Goal: Transaction & Acquisition: Purchase product/service

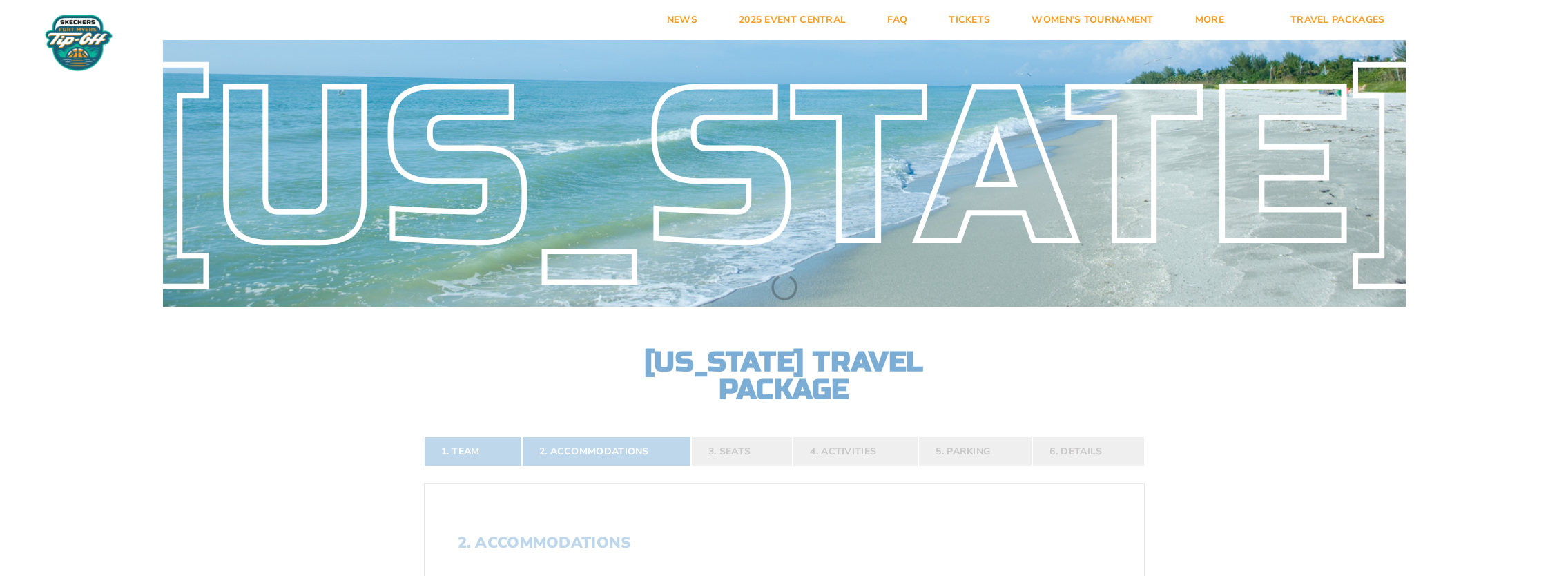
select select "2 Adults"
select select
select select "5 Nights"
select select
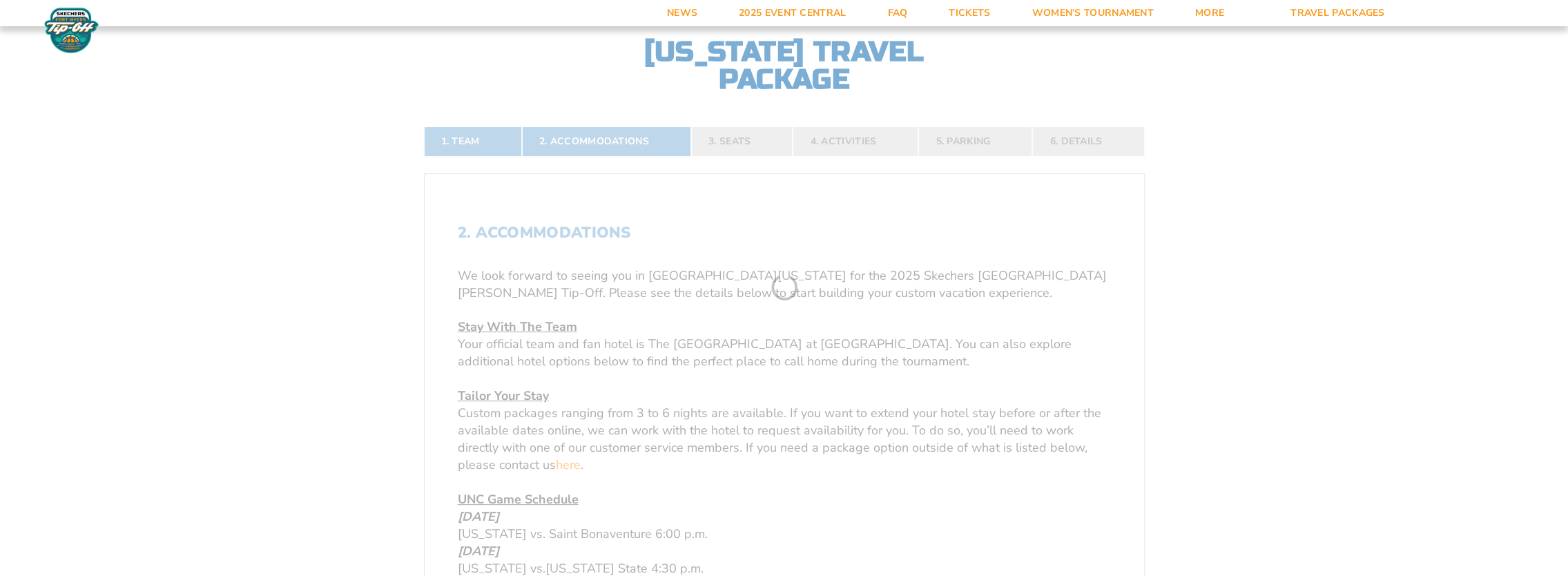
scroll to position [297, 0]
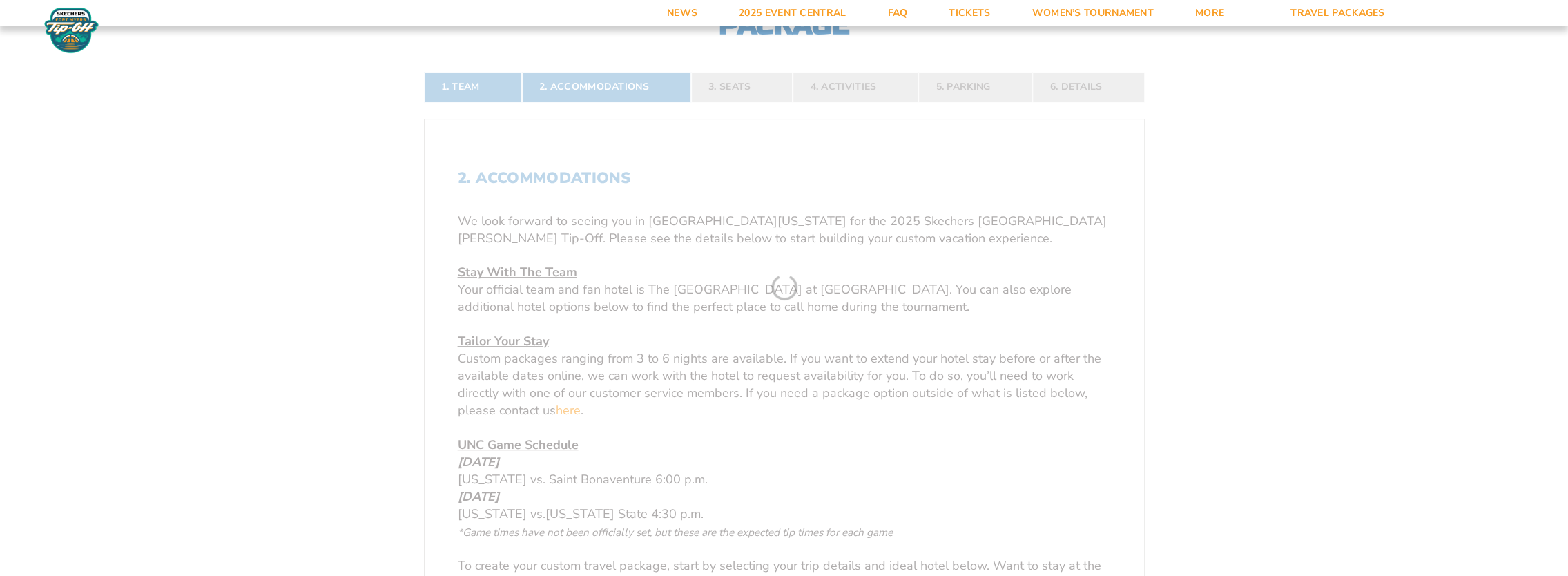
scroll to position [367, 0]
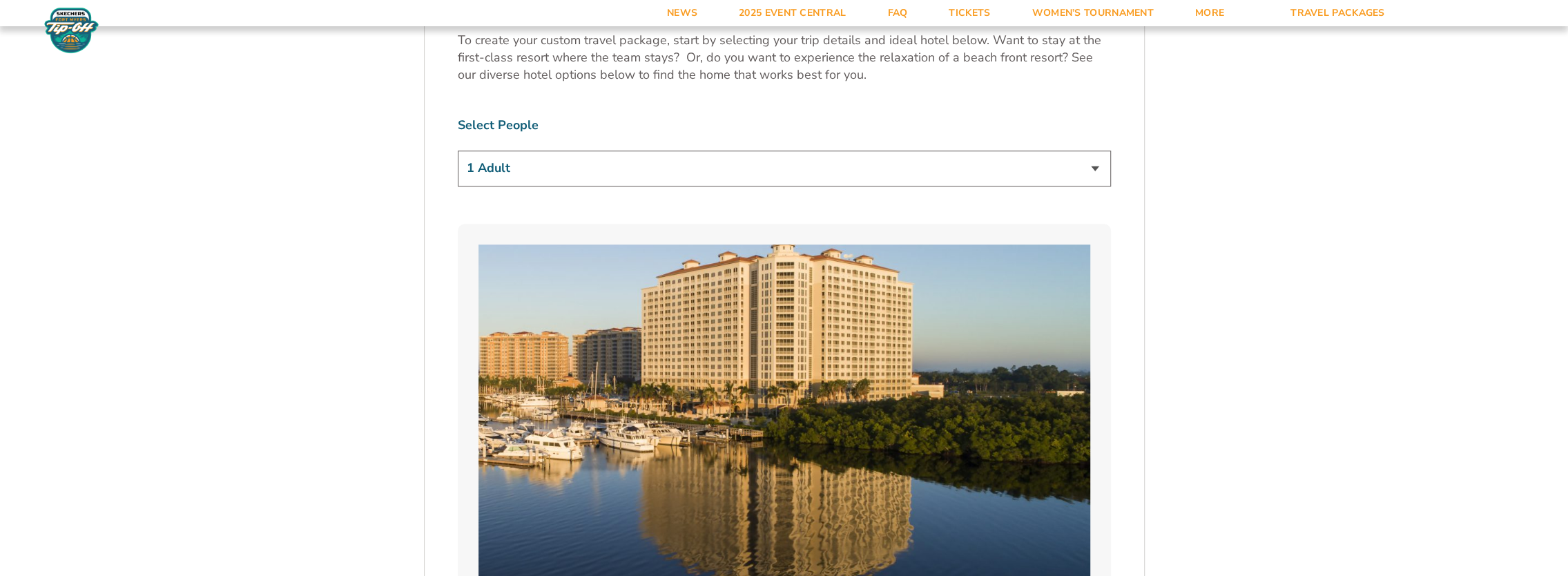
scroll to position [904, 0]
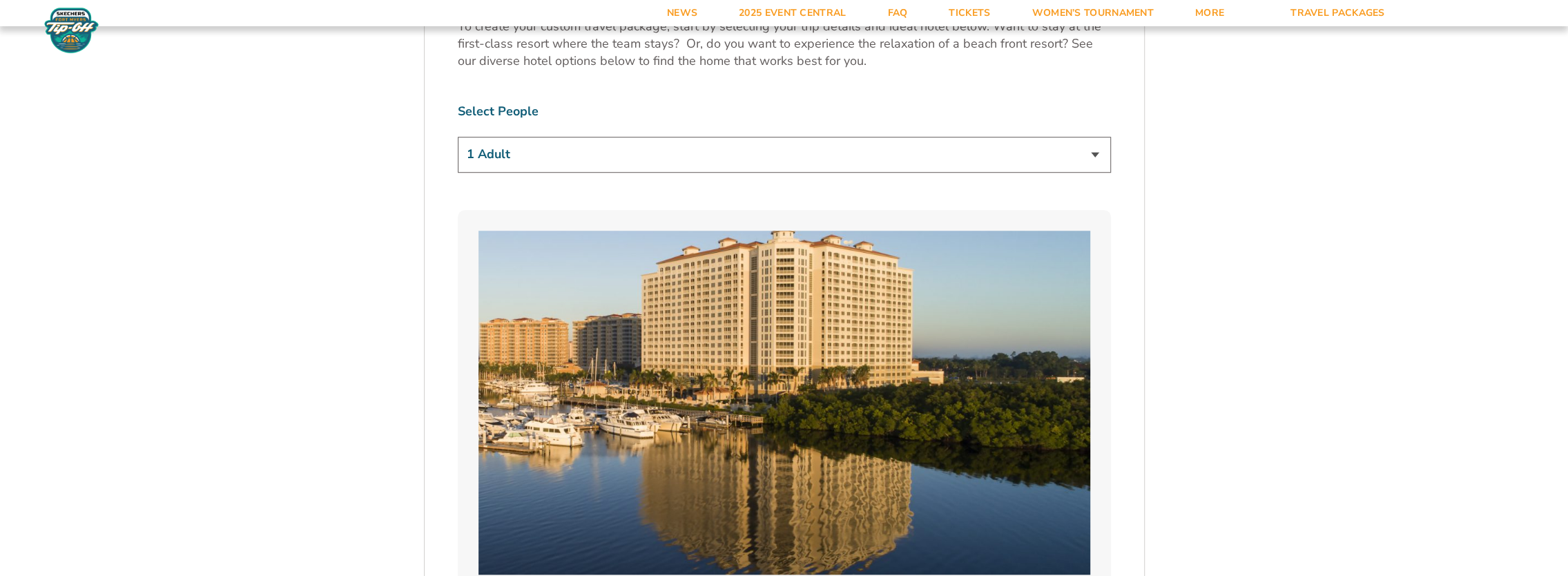
click at [1090, 152] on select "1 Adult 2 Adults 3 Adults 4 Adults 2 Adults + 1 Child 2 Adults + 2 Children 2 A…" at bounding box center [784, 154] width 653 height 36
select select "2 Adults"
click at [458, 137] on select "1 Adult 2 Adults 3 Adults 4 Adults 2 Adults + 1 Child 2 Adults + 2 Children 2 A…" at bounding box center [784, 154] width 653 height 36
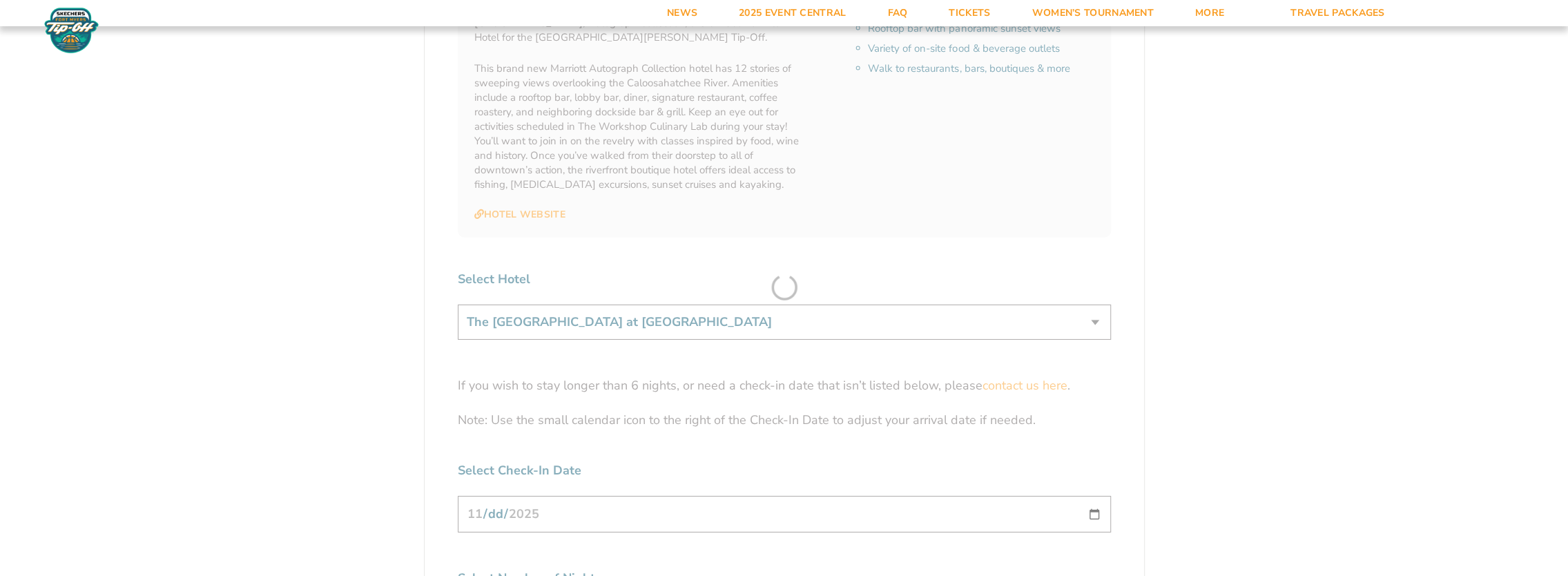
scroll to position [4101, 0]
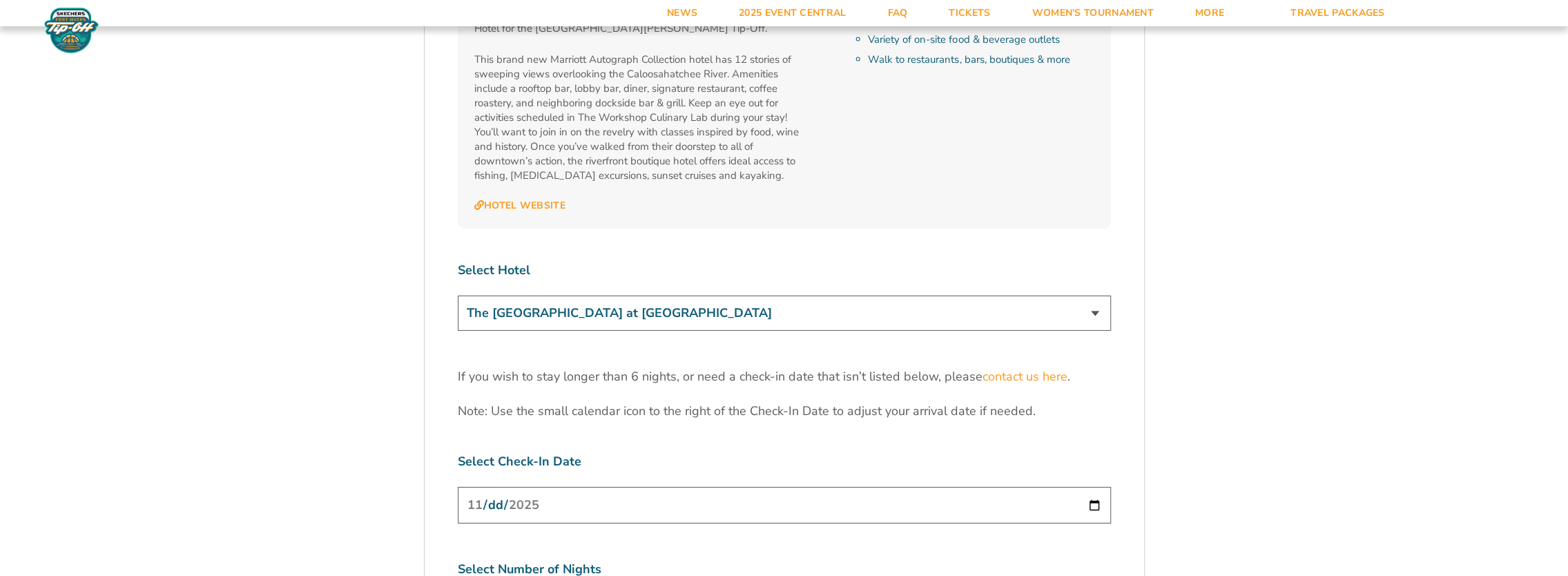
click at [1095, 296] on select "The Westin Cape Coral Resort at Marina Village Margaritaville Beach Resort Pink…" at bounding box center [784, 313] width 653 height 36
select select "18478"
click at [458, 296] on select "The Westin Cape Coral Resort at Marina Village Margaritaville Beach Resort Pink…" at bounding box center [784, 313] width 653 height 36
click at [1093, 487] on input "2025-11-24" at bounding box center [784, 505] width 653 height 36
type input "2025-11-23"
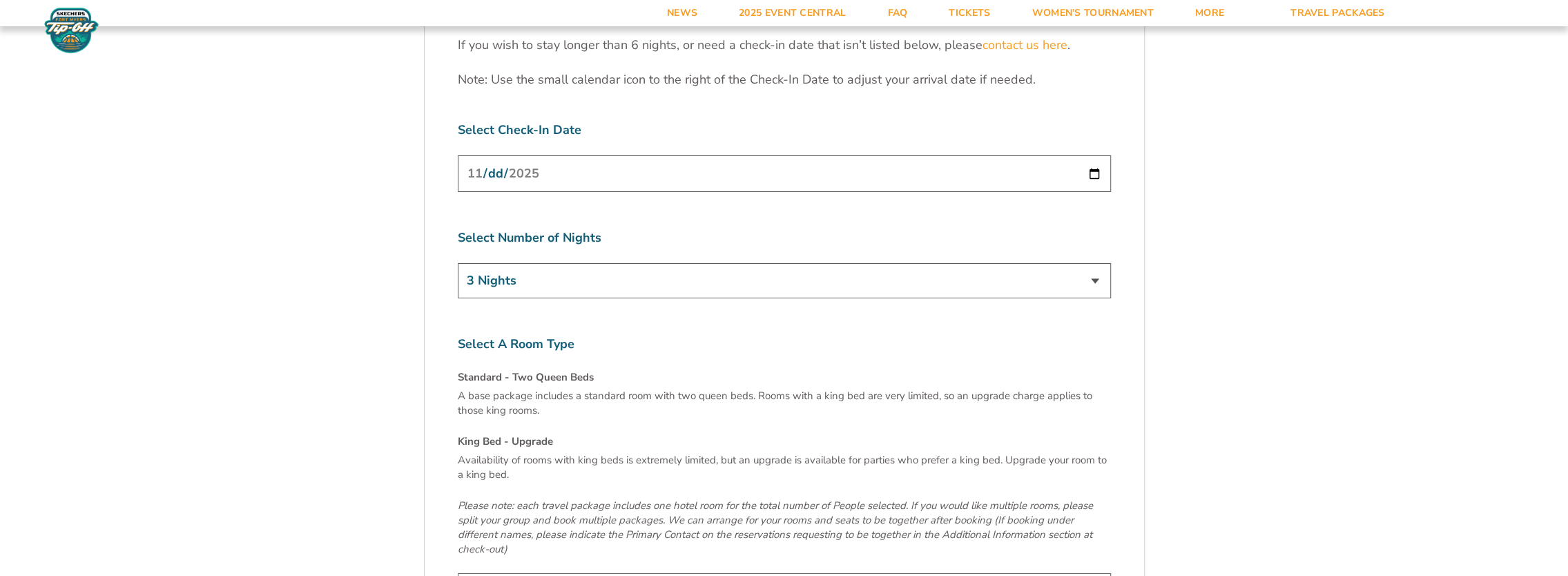
scroll to position [4466, 0]
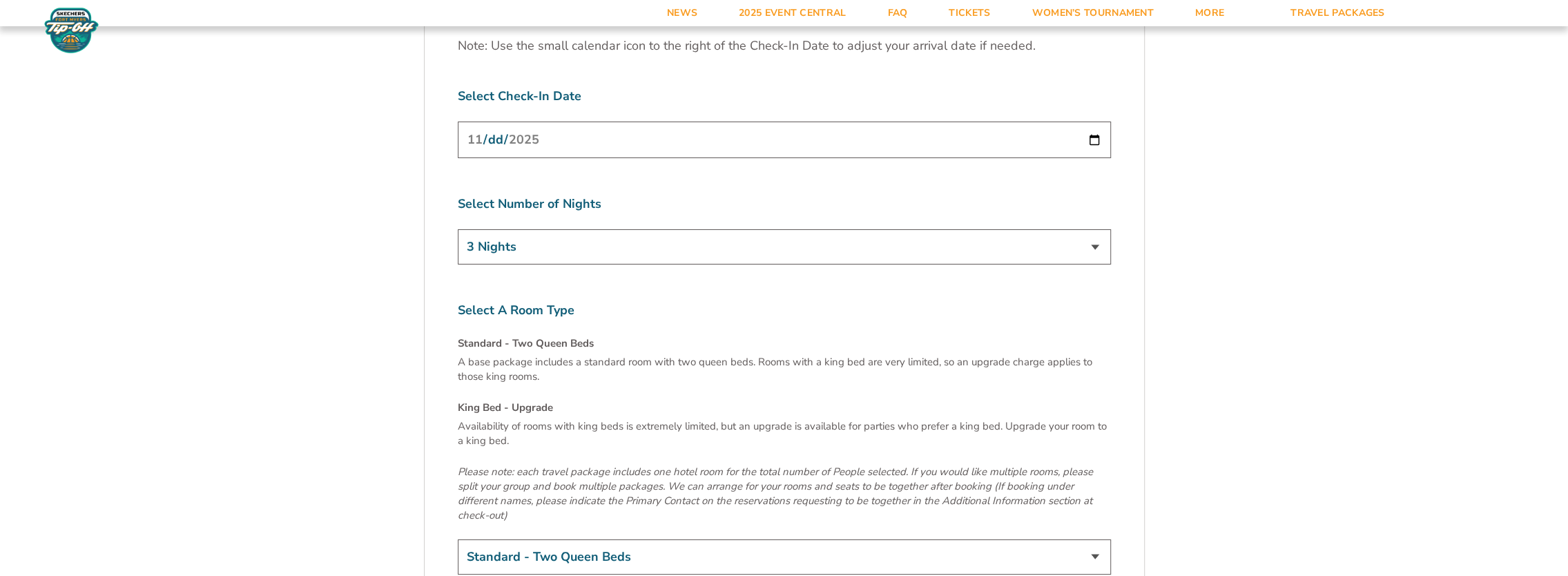
click at [1094, 229] on select "3 Nights 4 Nights 5 Nights 6 Nights" at bounding box center [784, 246] width 653 height 36
select select "5 Nights"
click at [458, 229] on select "3 Nights 4 Nights 5 Nights 6 Nights" at bounding box center [784, 246] width 653 height 36
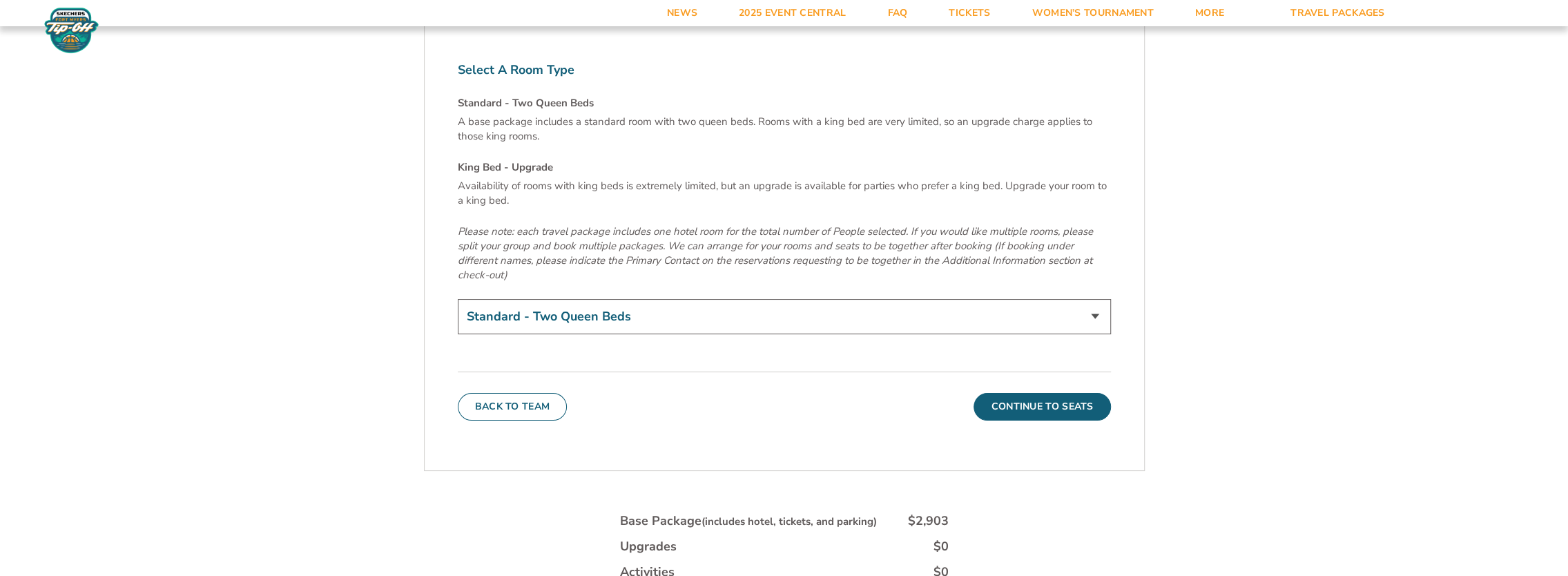
scroll to position [4764, 0]
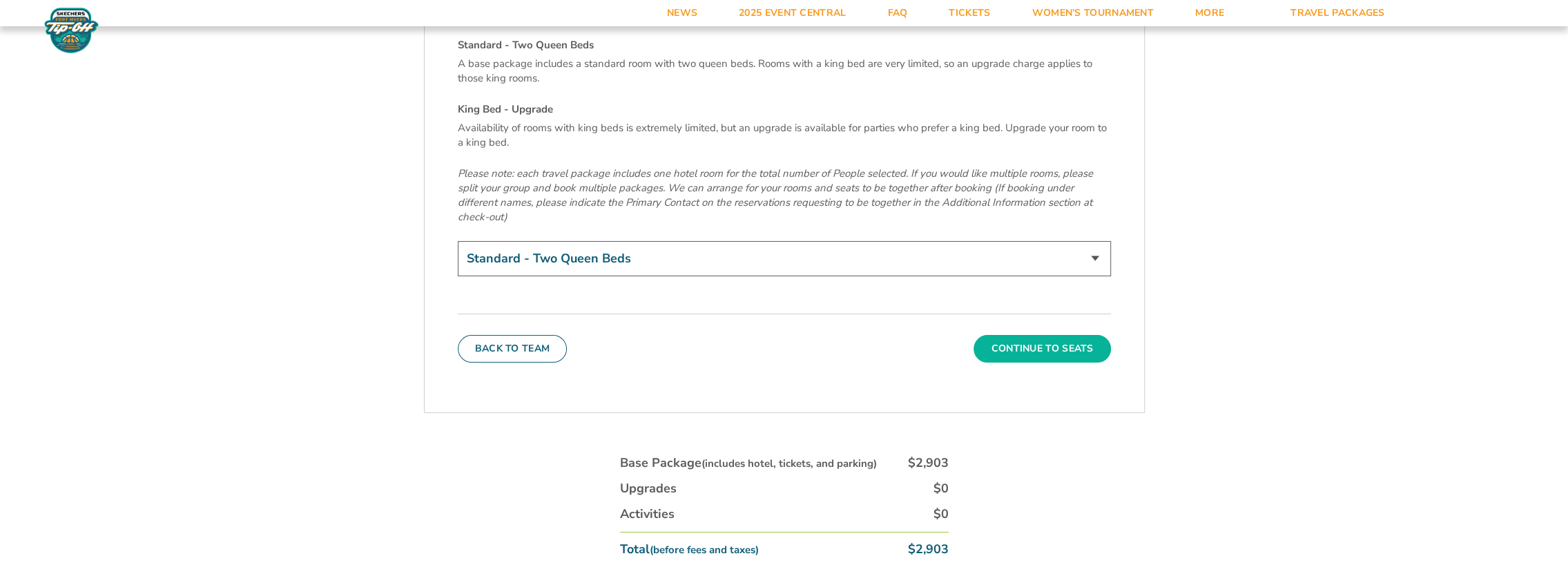
click at [1044, 335] on button "Continue To Seats" at bounding box center [1042, 349] width 137 height 28
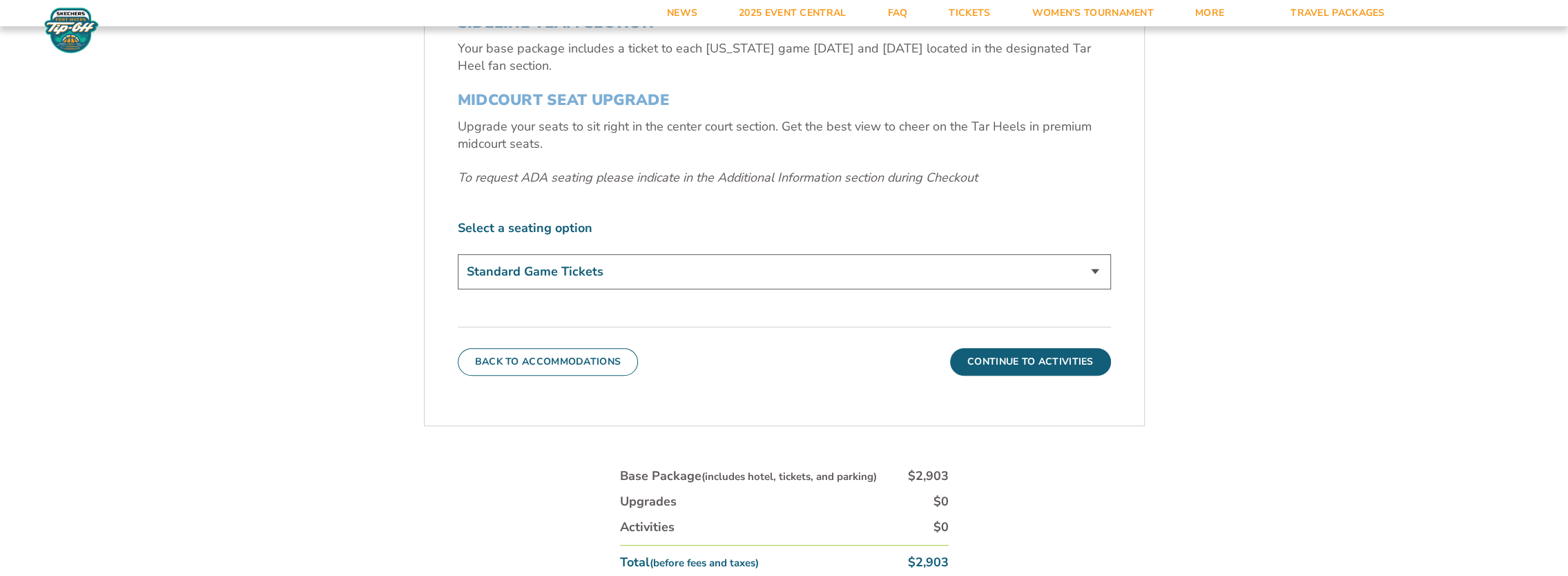
scroll to position [572, 0]
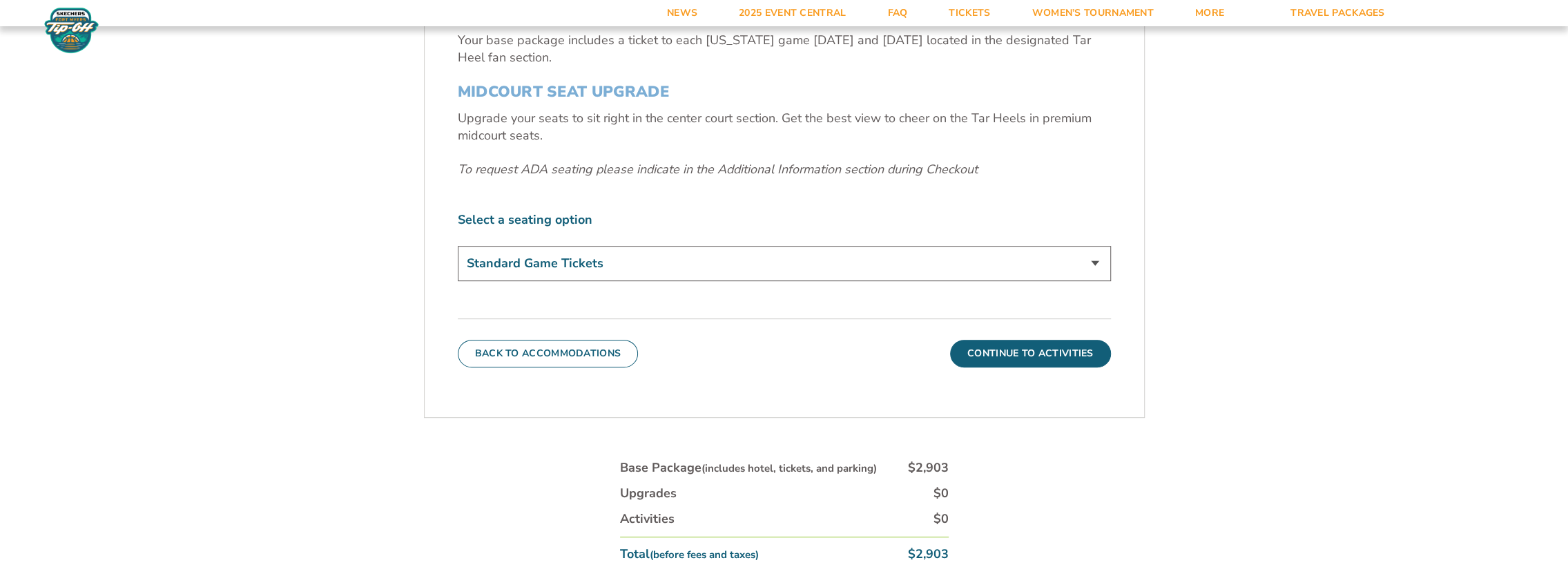
click at [1096, 260] on select "Standard Game Tickets Midcourt Seat Upgrade (+$140 per person)" at bounding box center [784, 264] width 653 height 36
select select "Midcourt Seat Upgrade"
click at [458, 246] on select "Standard Game Tickets Midcourt Seat Upgrade (+$140 per person)" at bounding box center [784, 264] width 653 height 36
click at [1032, 355] on button "Continue To Activities" at bounding box center [1031, 354] width 161 height 28
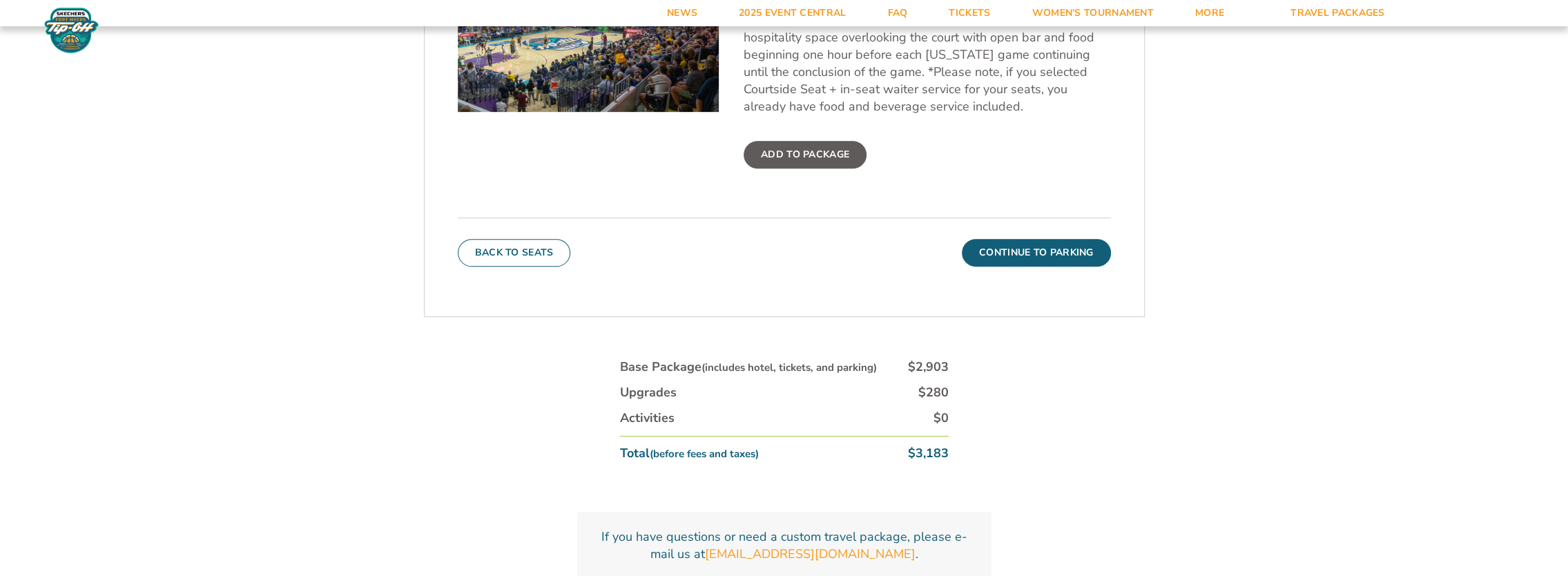
scroll to position [650, 0]
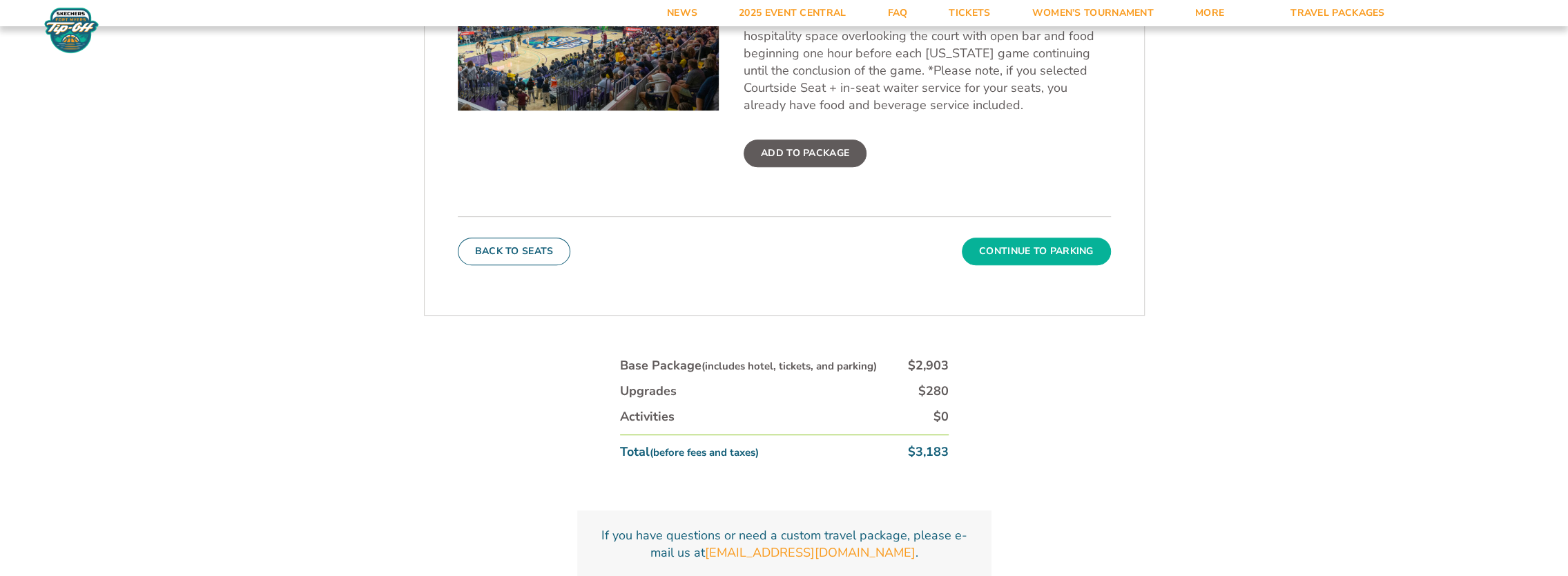
click at [1048, 255] on button "Continue To Parking" at bounding box center [1036, 252] width 149 height 28
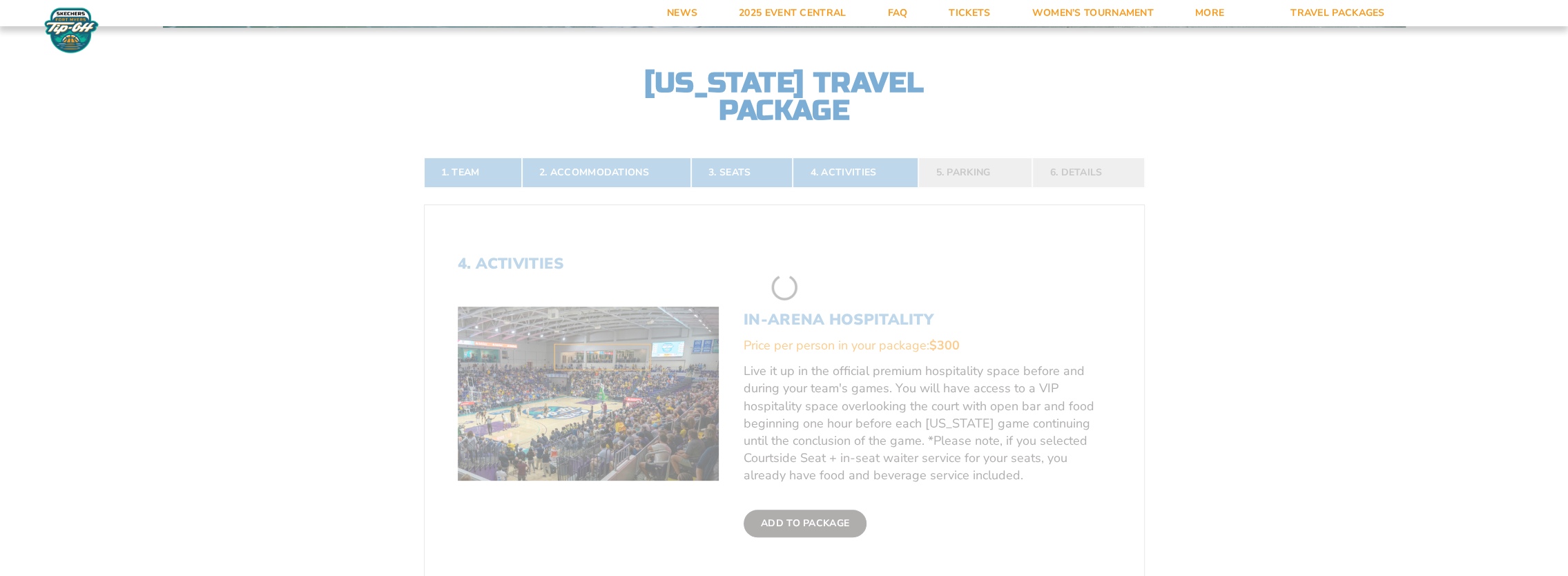
scroll to position [272, 0]
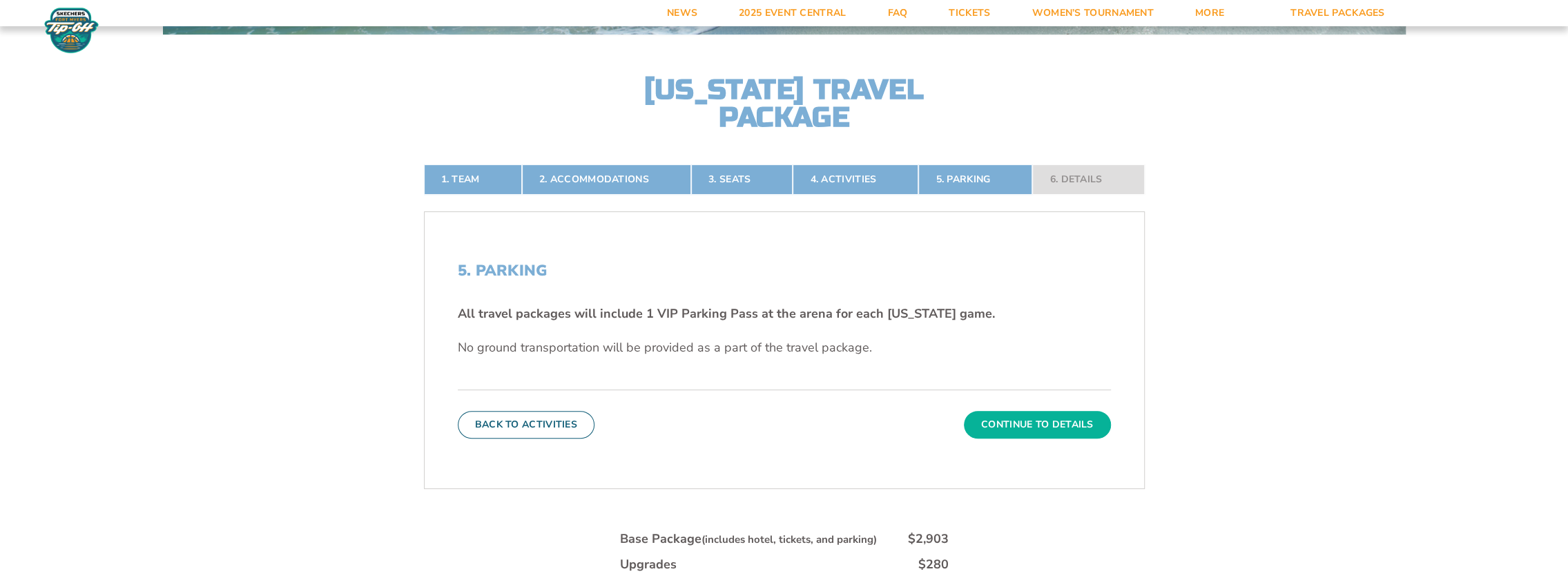
click at [1046, 422] on button "Continue To Details" at bounding box center [1038, 425] width 147 height 28
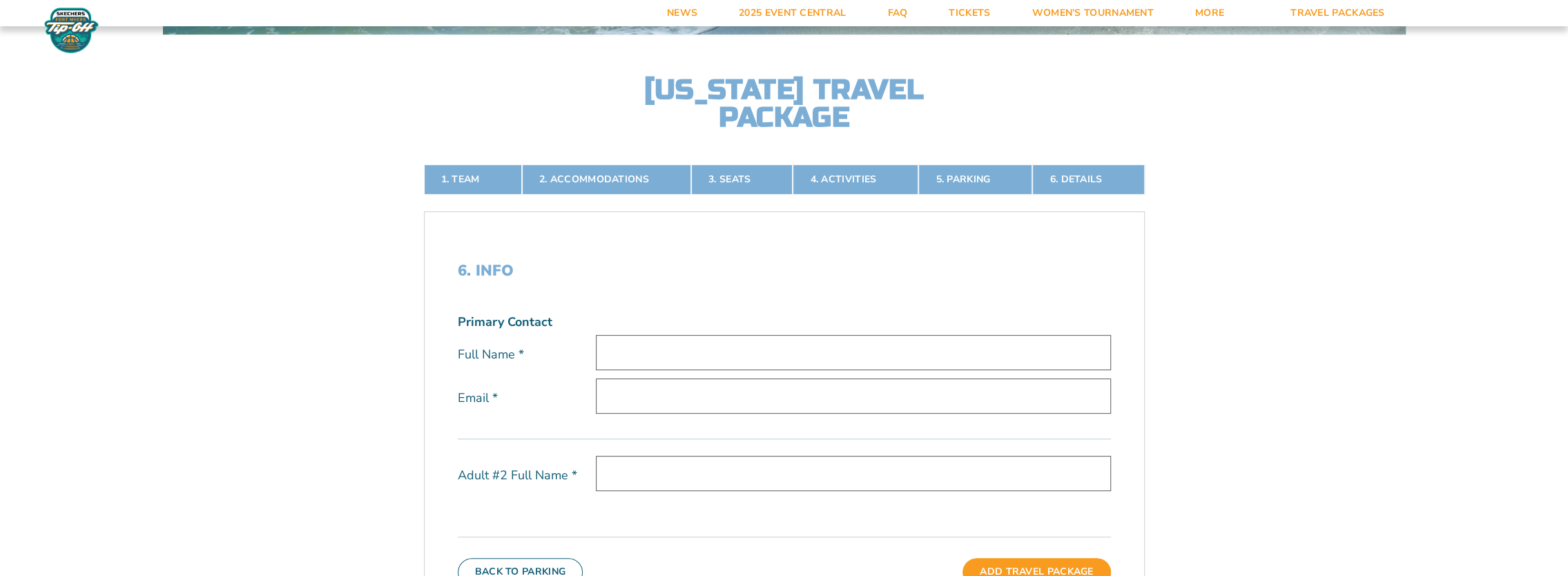
click at [650, 349] on input "text" at bounding box center [853, 352] width 515 height 36
type input "[PERSON_NAME]"
type input "[EMAIL_ADDRESS][DOMAIN_NAME]"
click at [659, 479] on input "text" at bounding box center [853, 474] width 515 height 36
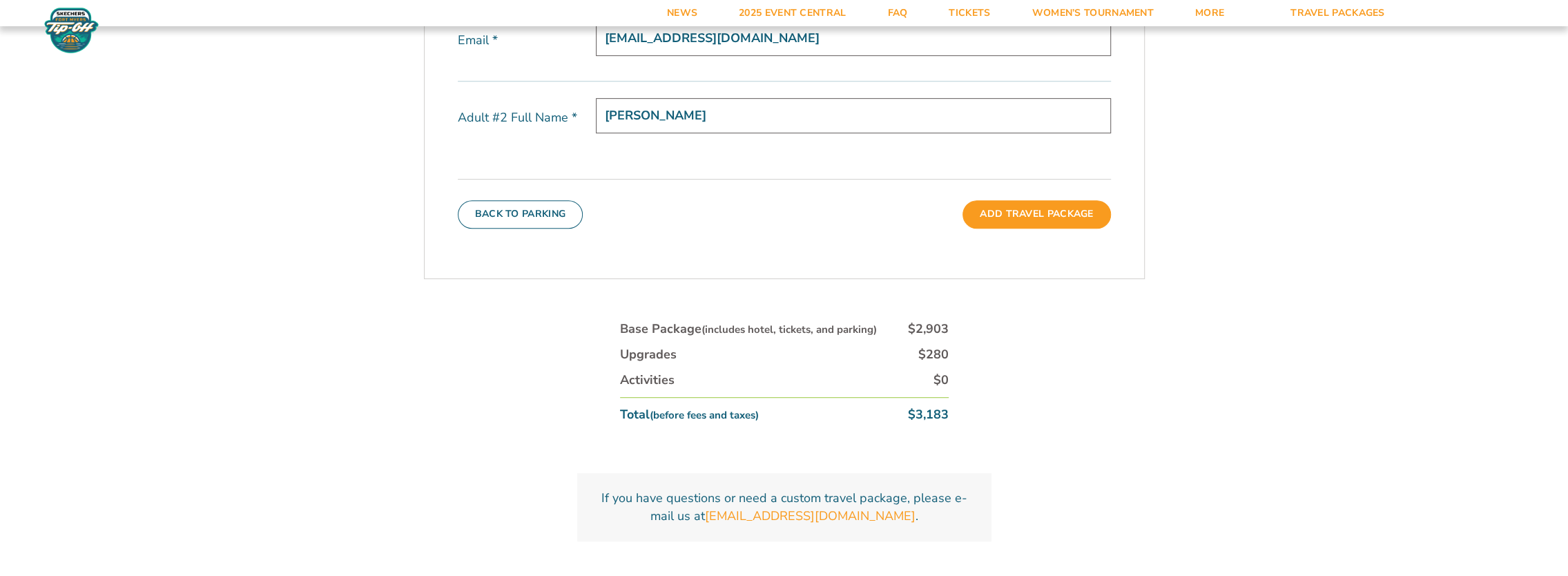
scroll to position [645, 0]
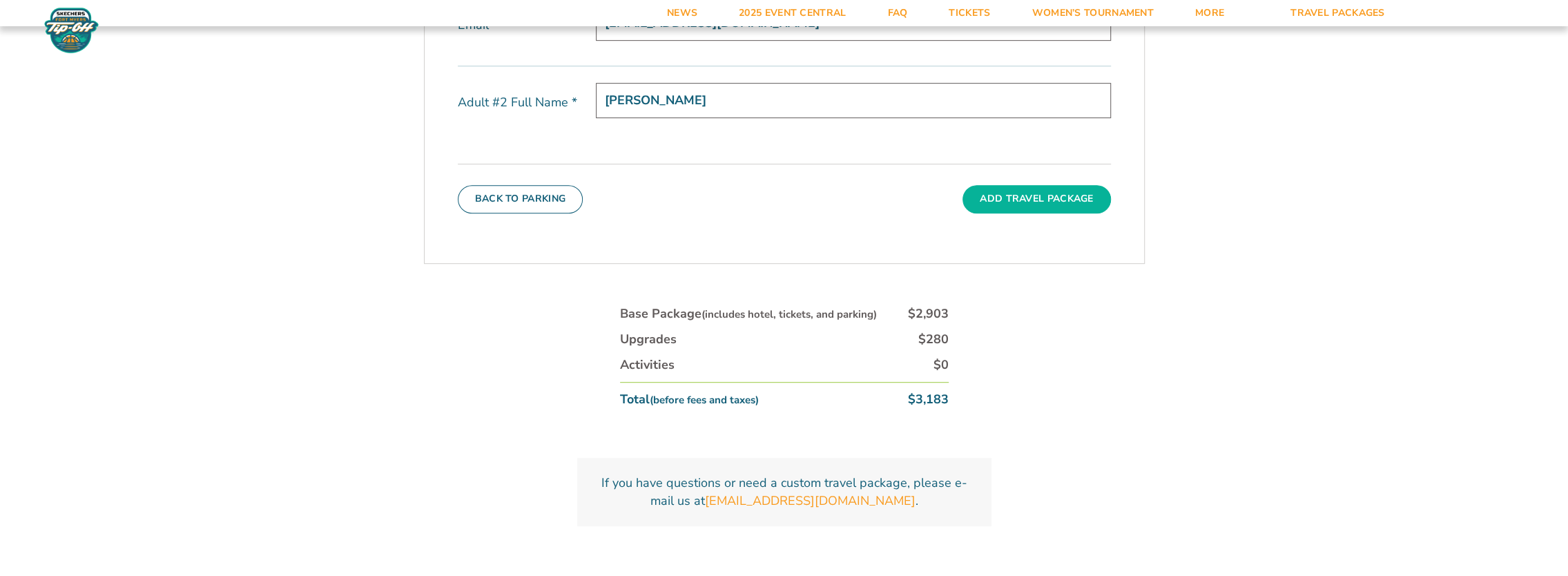
type input "[PERSON_NAME]"
click at [1017, 199] on button "Add Travel Package" at bounding box center [1036, 199] width 147 height 28
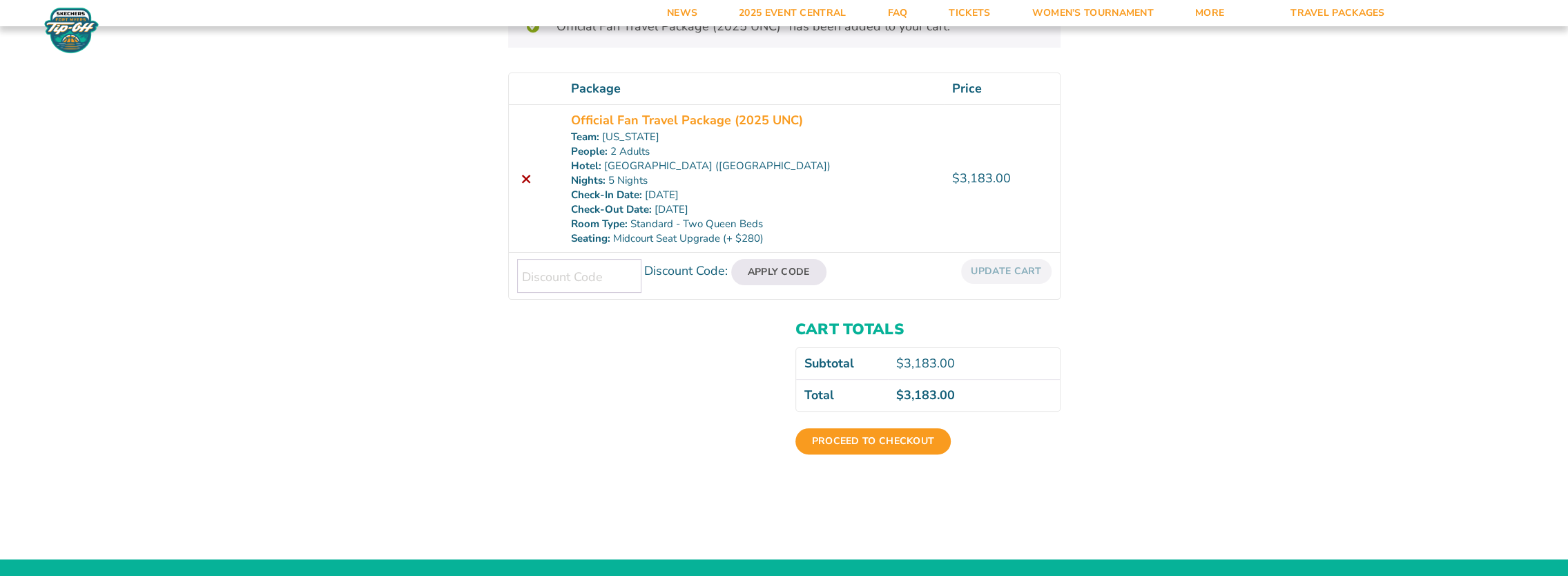
scroll to position [229, 0]
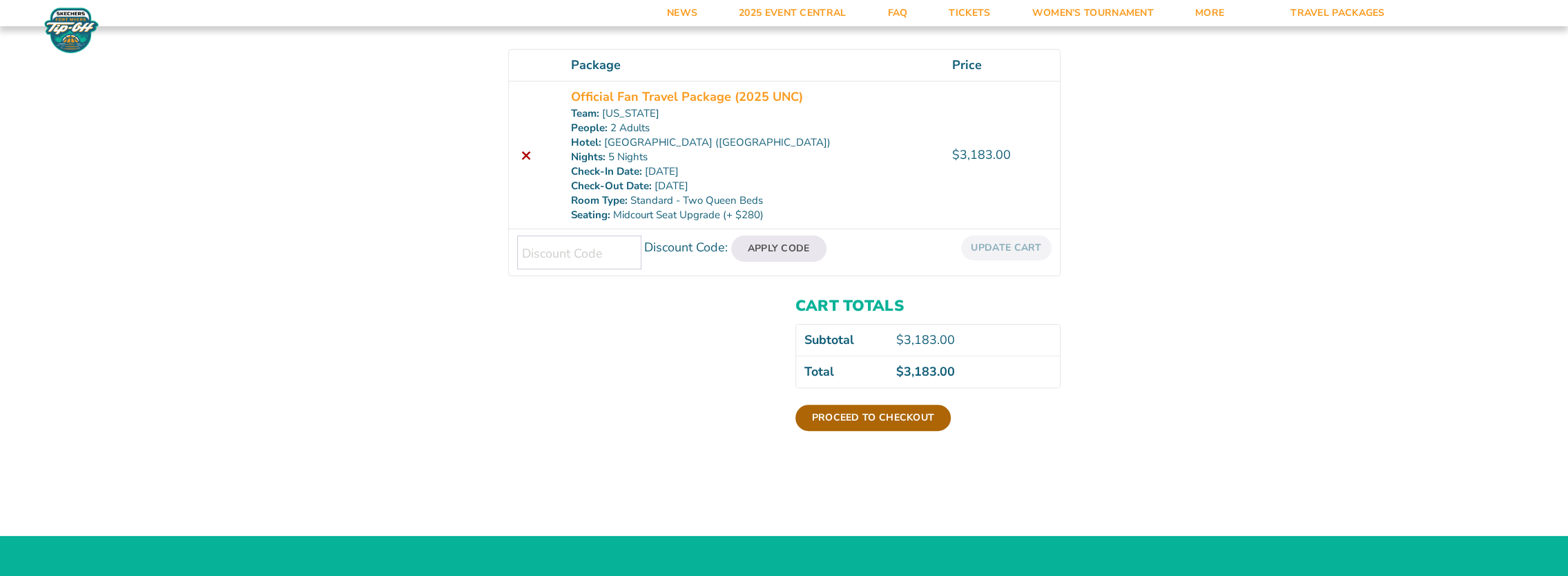
click at [884, 413] on link "Proceed to checkout" at bounding box center [873, 418] width 156 height 26
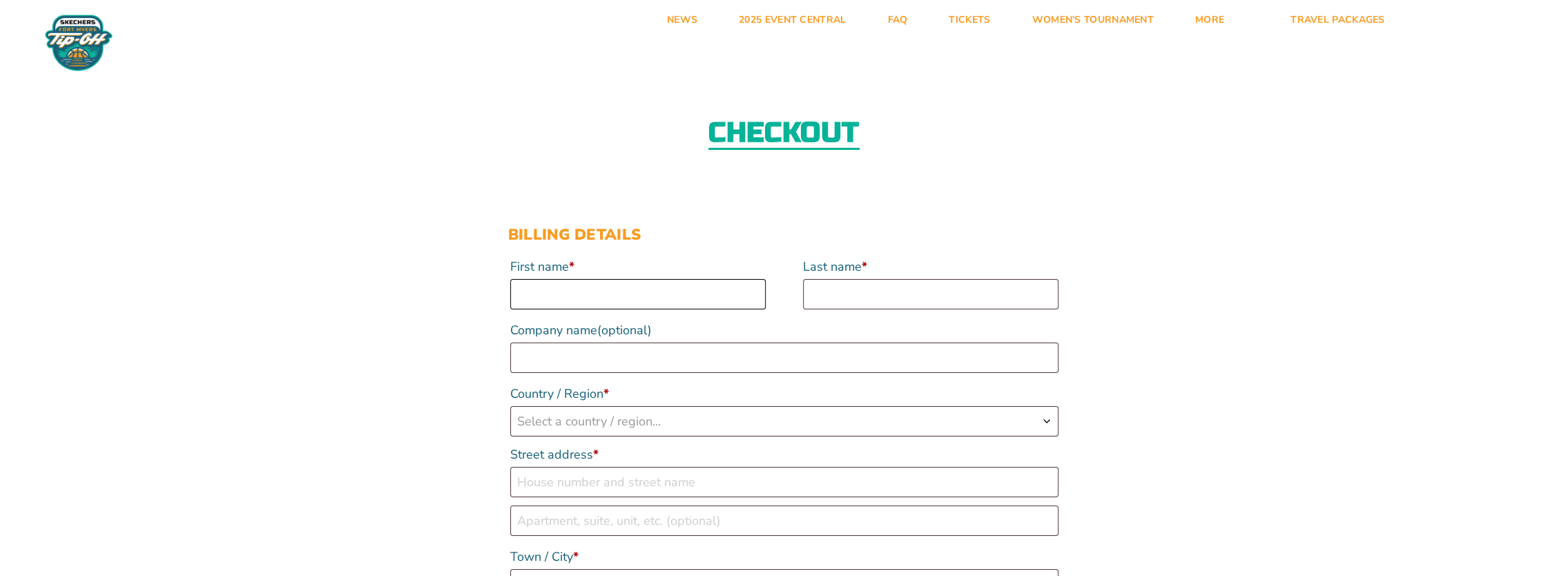
click at [567, 308] on input "First name *" at bounding box center [638, 294] width 256 height 30
click at [570, 297] on input "First name *" at bounding box center [638, 294] width 256 height 30
type input "Sharon"
type input "Edmundson"
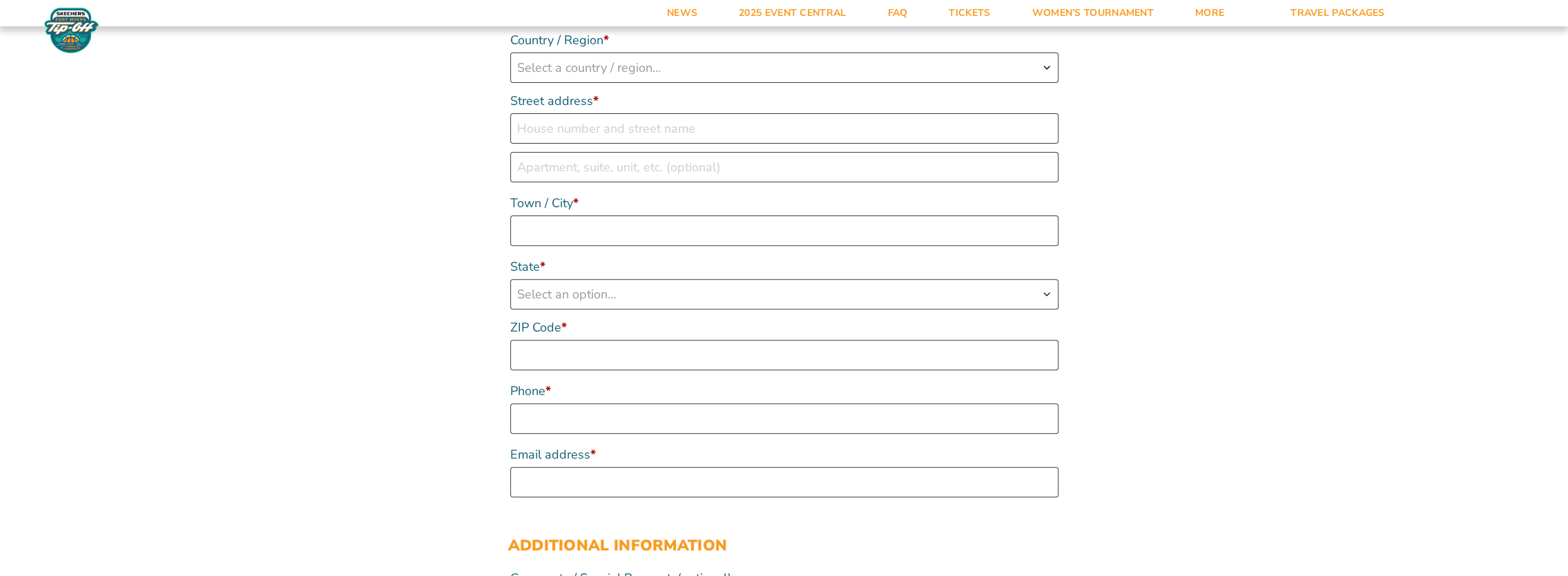
scroll to position [286, 0]
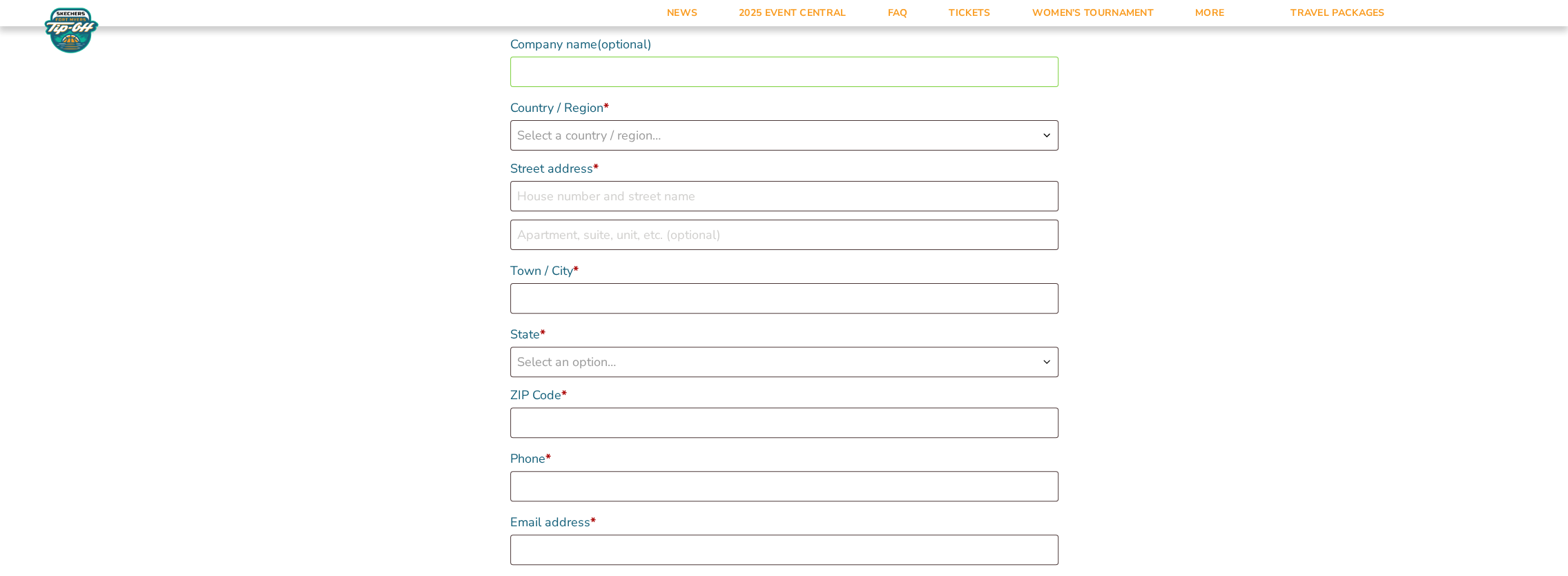
click at [1048, 137] on b "Country / Region" at bounding box center [1046, 135] width 11 height 11
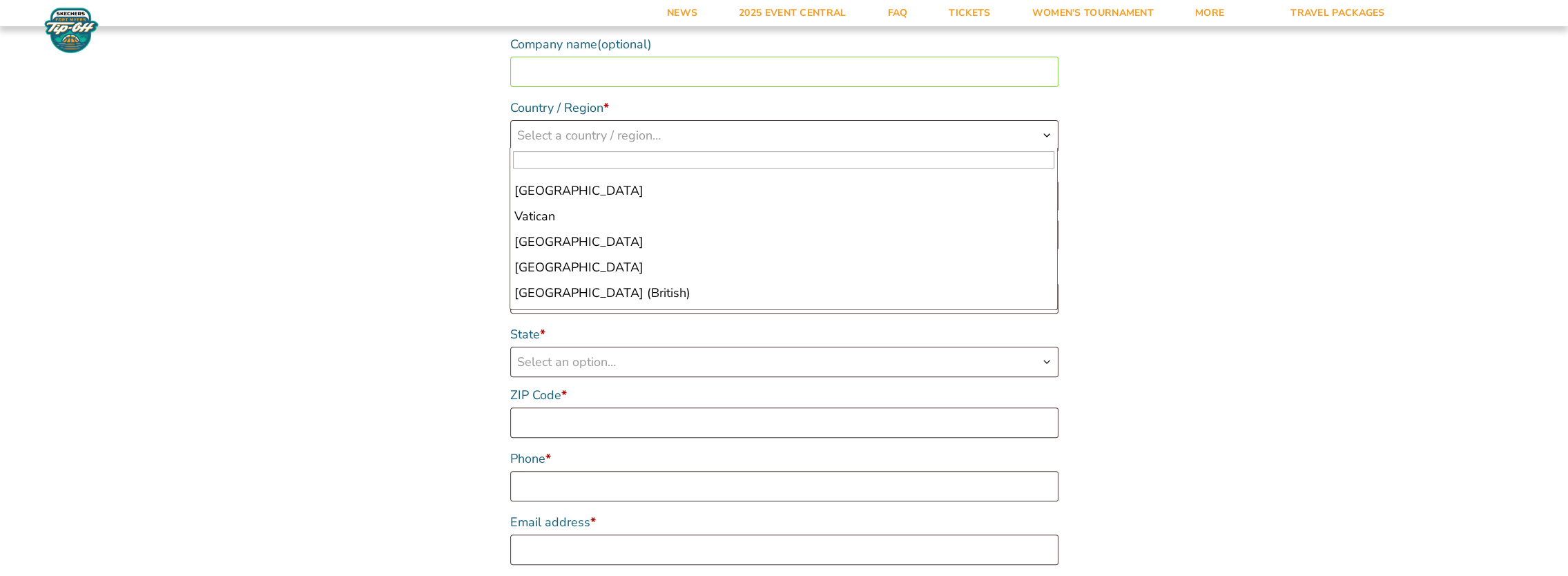
scroll to position [5986, 0]
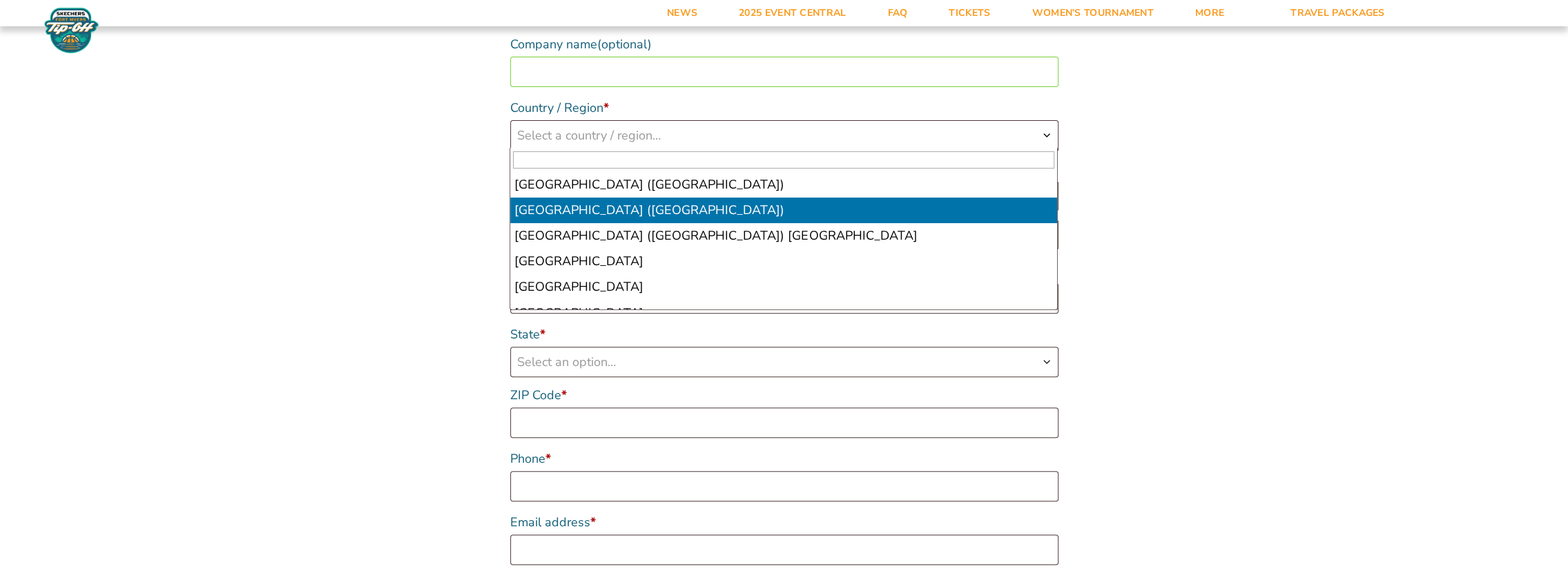
select select "US"
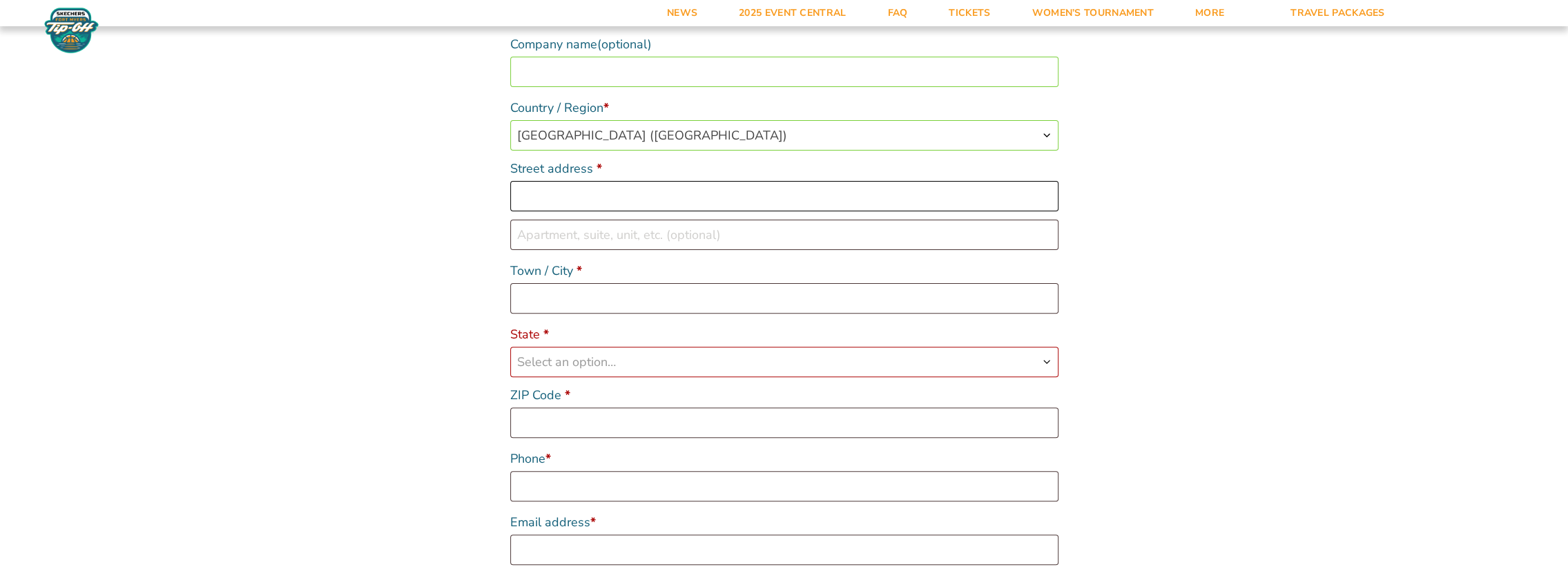
click at [578, 199] on input "Street address *" at bounding box center [784, 196] width 548 height 30
type input "[STREET_ADDRESS]"
type input "NC League of Municipalities"
type input "HOLLY SPRINGS"
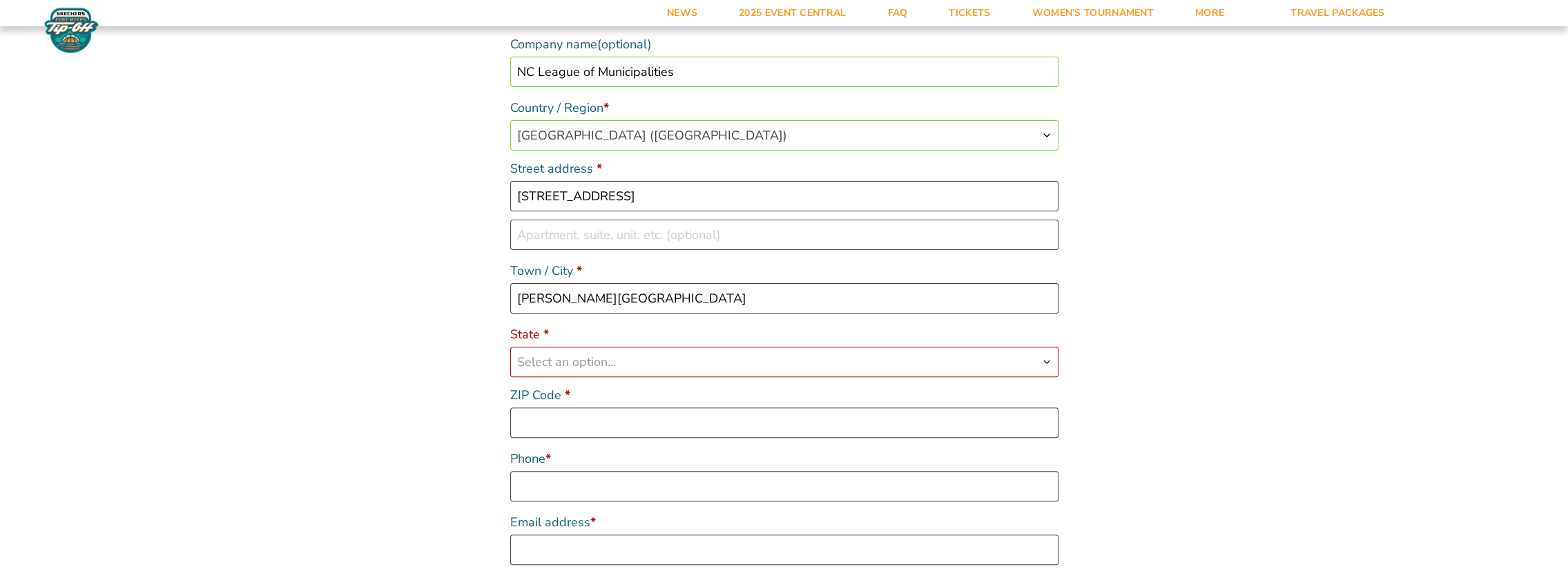
select select "NC"
type input "27540-7418"
type input "19192806693"
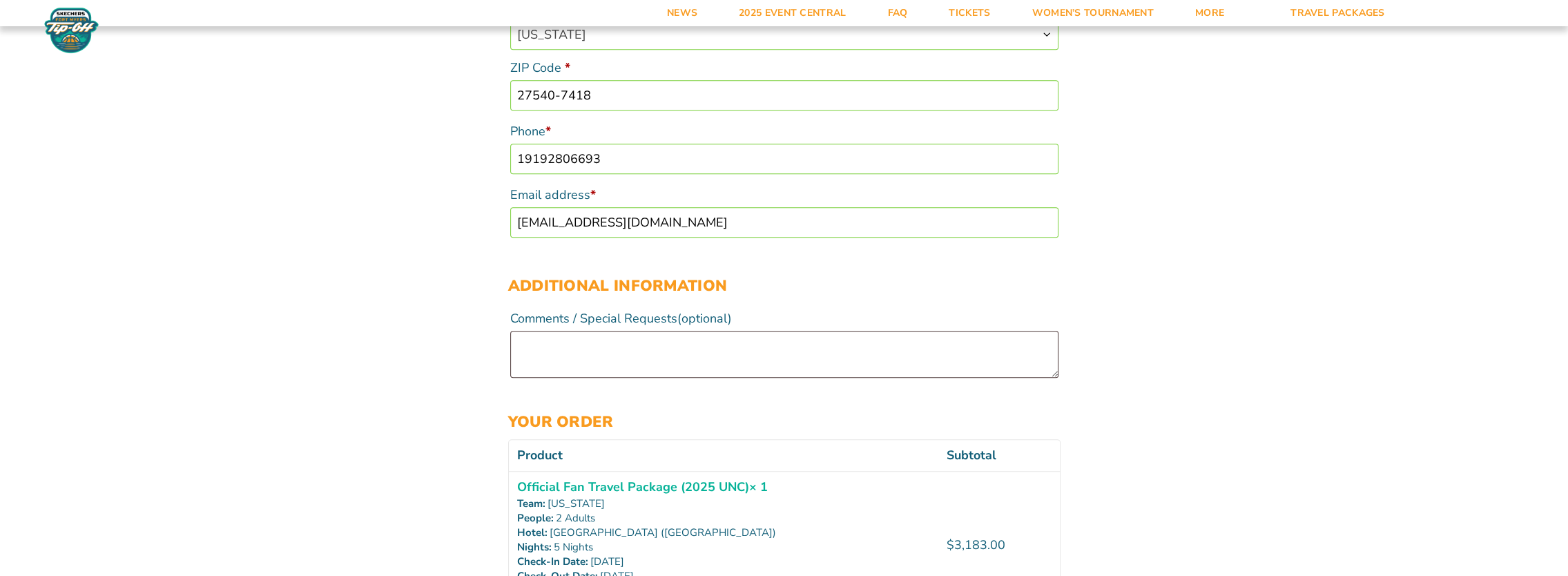
scroll to position [609, 0]
drag, startPoint x: 671, startPoint y: 222, endPoint x: 512, endPoint y: 226, distance: 159.1
click at [512, 226] on input "sedmundson@nclm.org" at bounding box center [784, 226] width 548 height 30
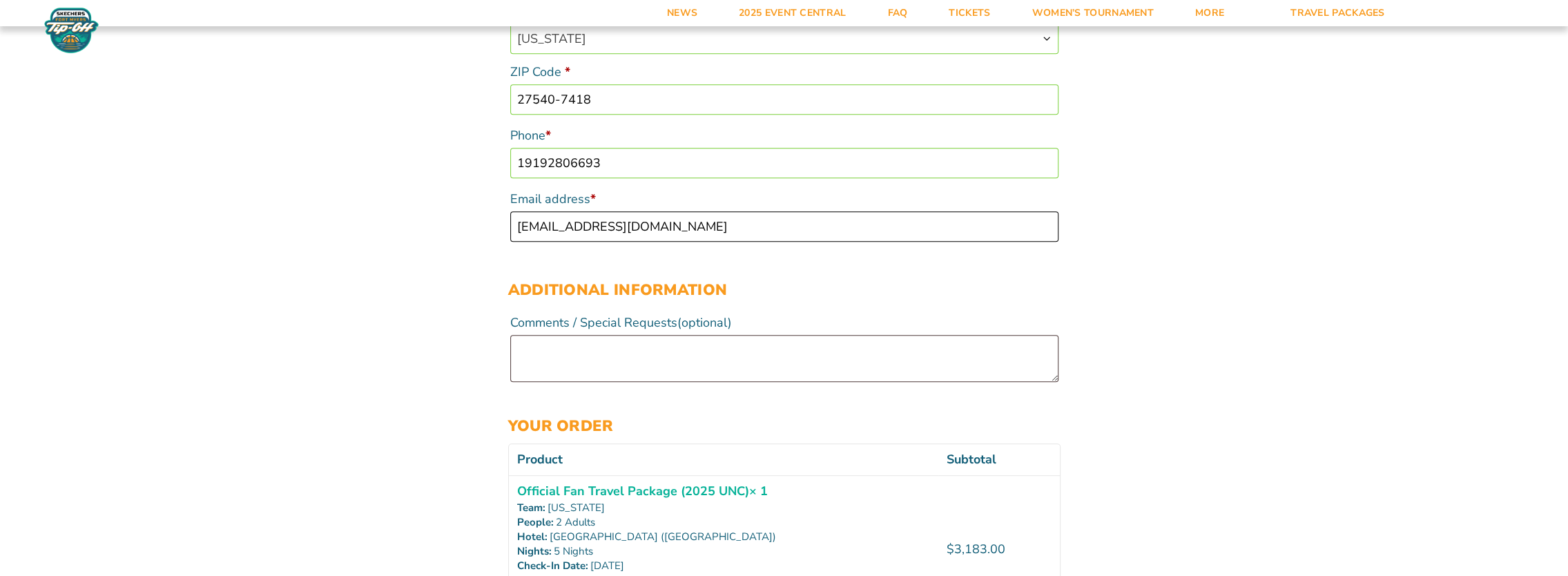
type input "[EMAIL_ADDRESS][DOMAIN_NAME]"
click at [478, 268] on div "Checkout Discount Code: Apply Code Billing details First name * Sharon Last nam…" at bounding box center [784, 363] width 1568 height 1827
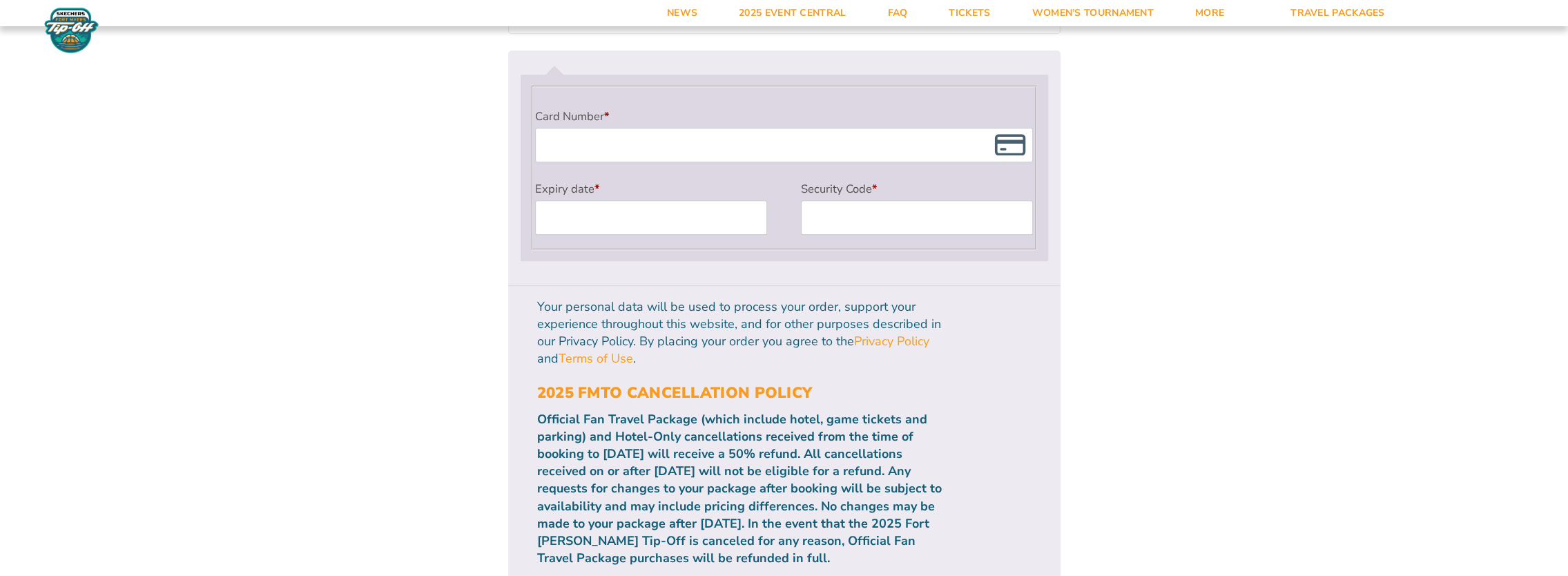
scroll to position [1245, 0]
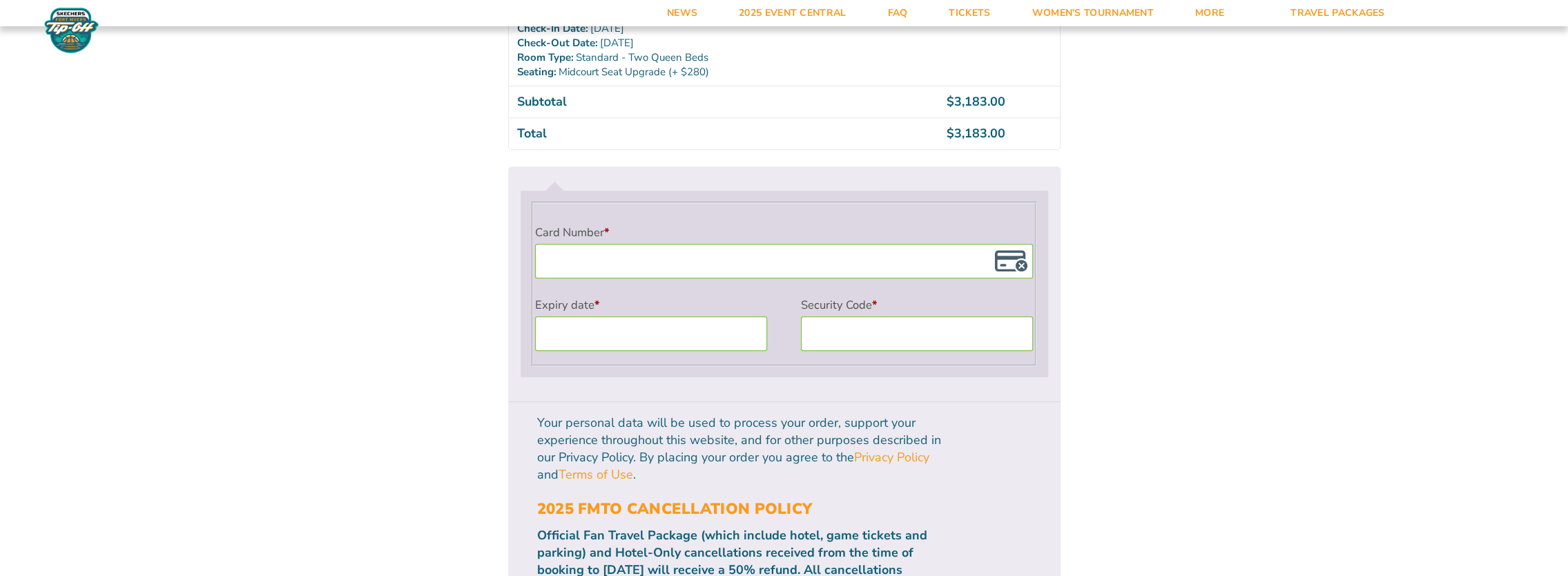
scroll to position [1150, 0]
